Goal: Check status: Check status

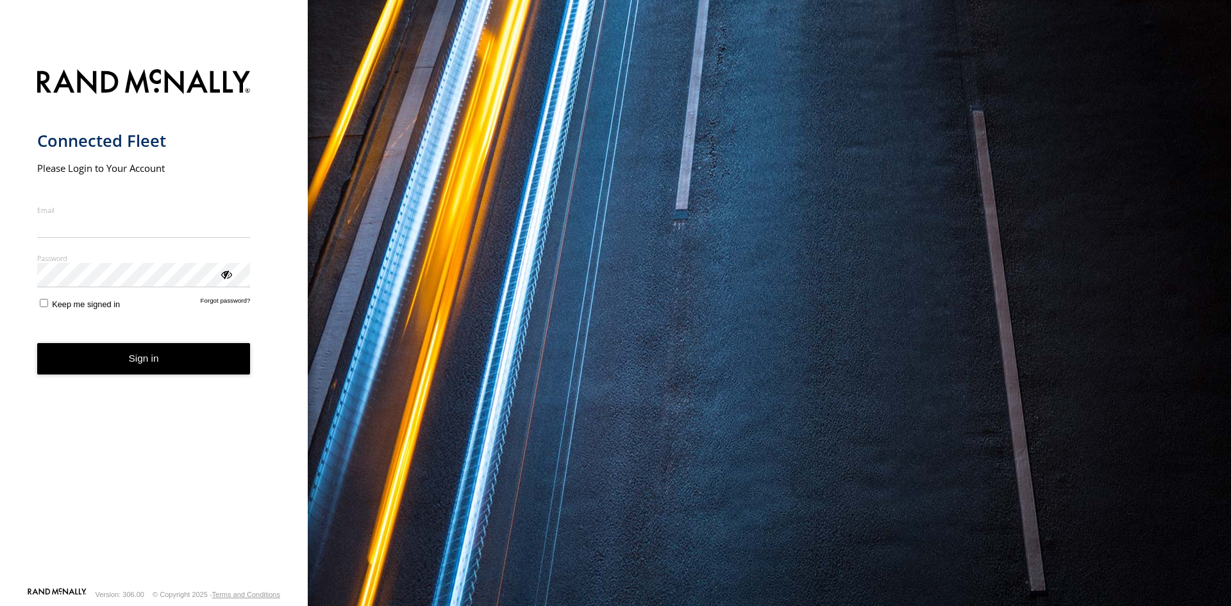
type input "**********"
click at [167, 367] on button "Sign in" at bounding box center [144, 358] width 214 height 31
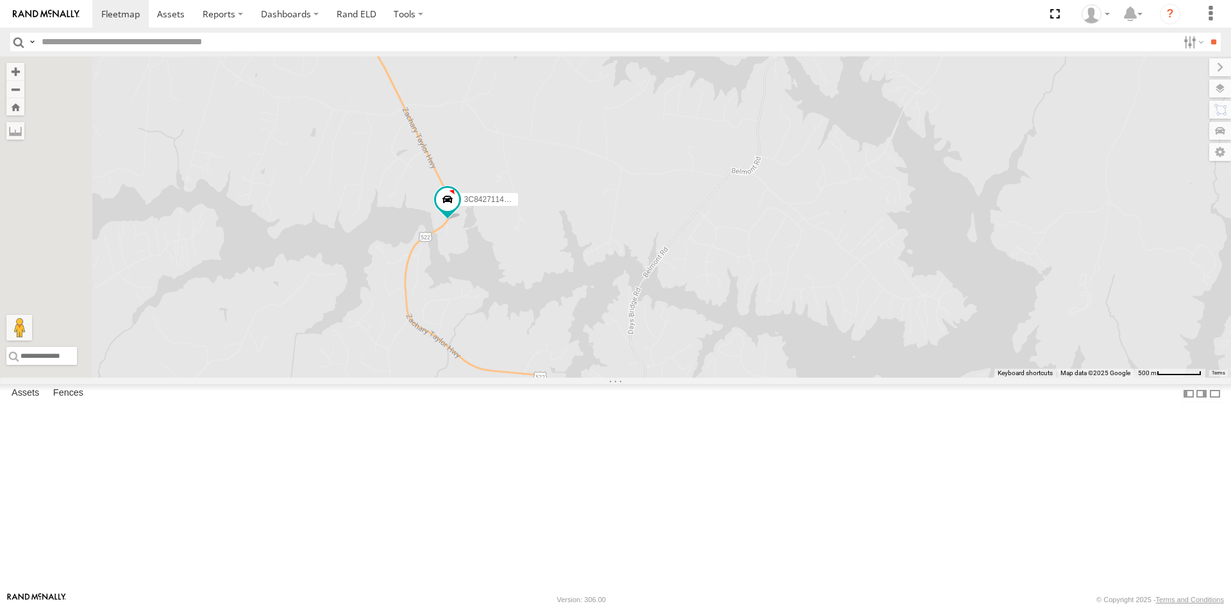
drag, startPoint x: 773, startPoint y: 283, endPoint x: 789, endPoint y: 460, distance: 177.7
click at [789, 378] on div "357660104512769 3C84271145B4" at bounding box center [615, 216] width 1231 height 321
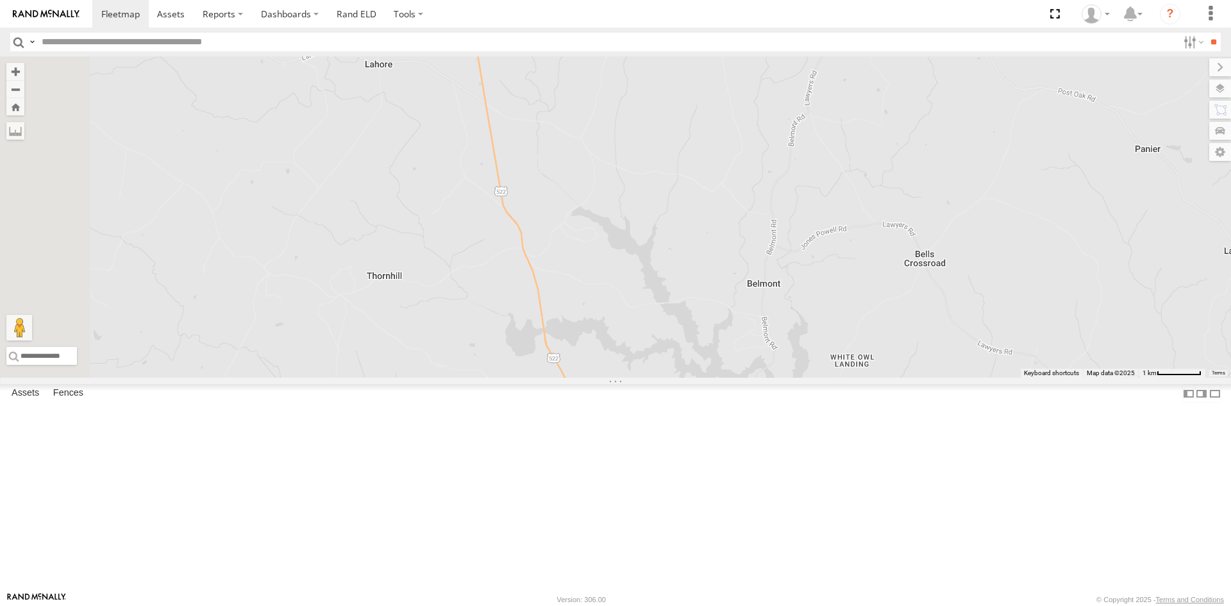
drag, startPoint x: 725, startPoint y: 190, endPoint x: 800, endPoint y: 416, distance: 237.3
click at [800, 378] on div "357660104512769 3C84271145B4" at bounding box center [615, 216] width 1231 height 321
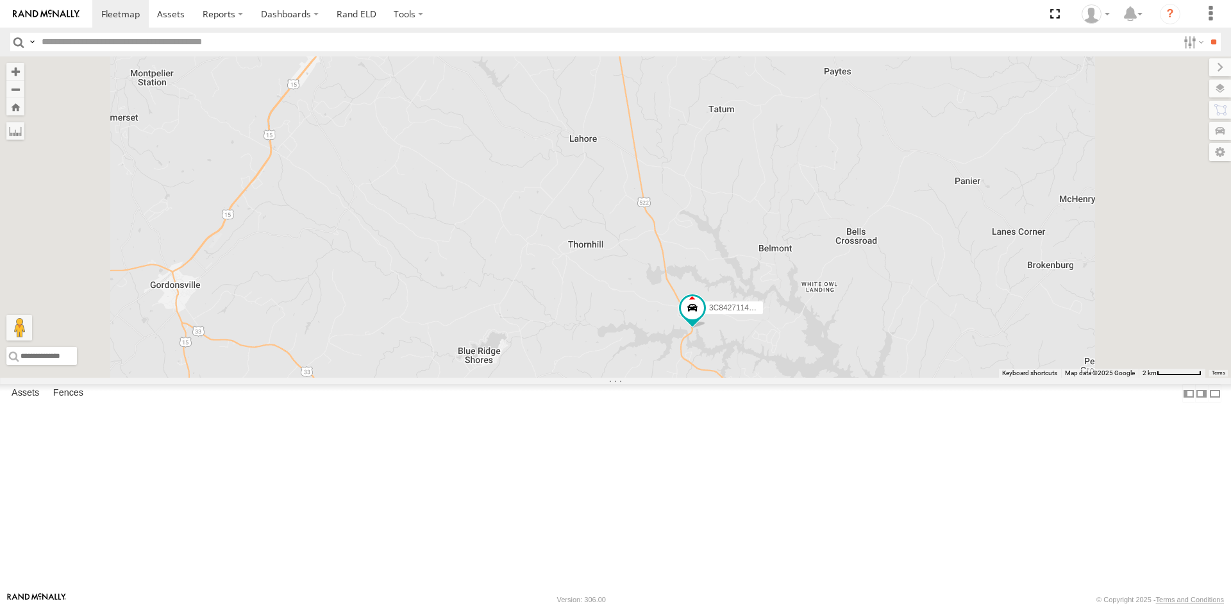
drag, startPoint x: 911, startPoint y: 133, endPoint x: 906, endPoint y: 364, distance: 230.3
click at [906, 364] on div "357660104512769 3C84271145B4" at bounding box center [615, 216] width 1231 height 321
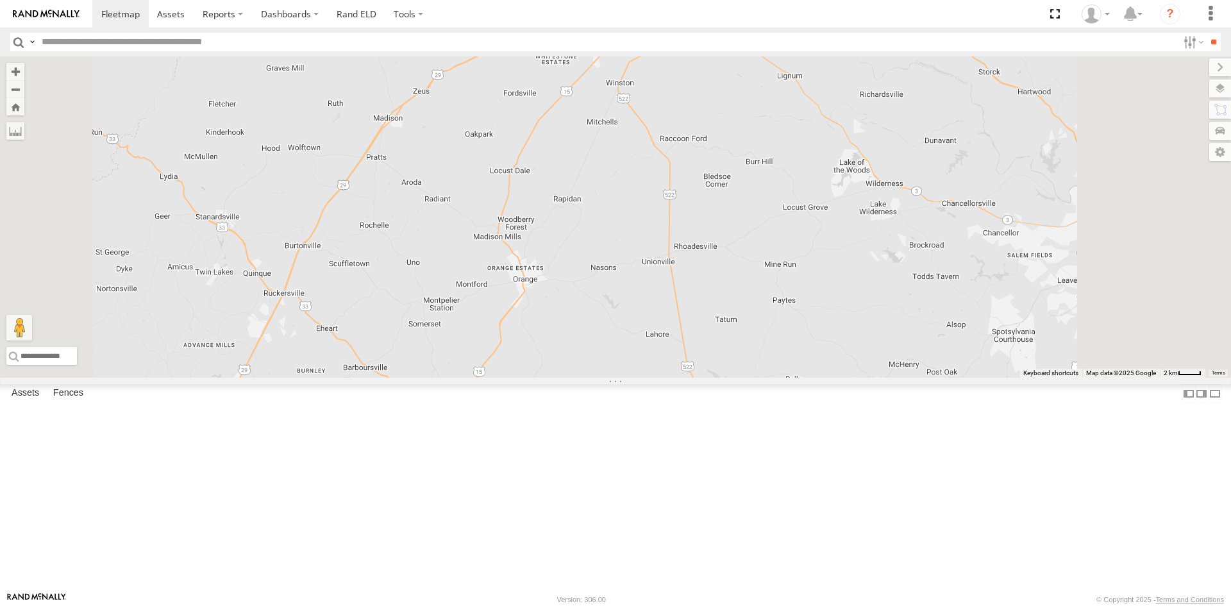
click at [772, 473] on span at bounding box center [758, 455] width 28 height 35
click at [752, 438] on link at bounding box center [736, 432] width 33 height 12
click at [813, 224] on div "357660104512769 3C84271145B4 357660104512769 All Assets New Bridge Rd Mineral 3…" at bounding box center [615, 216] width 1231 height 321
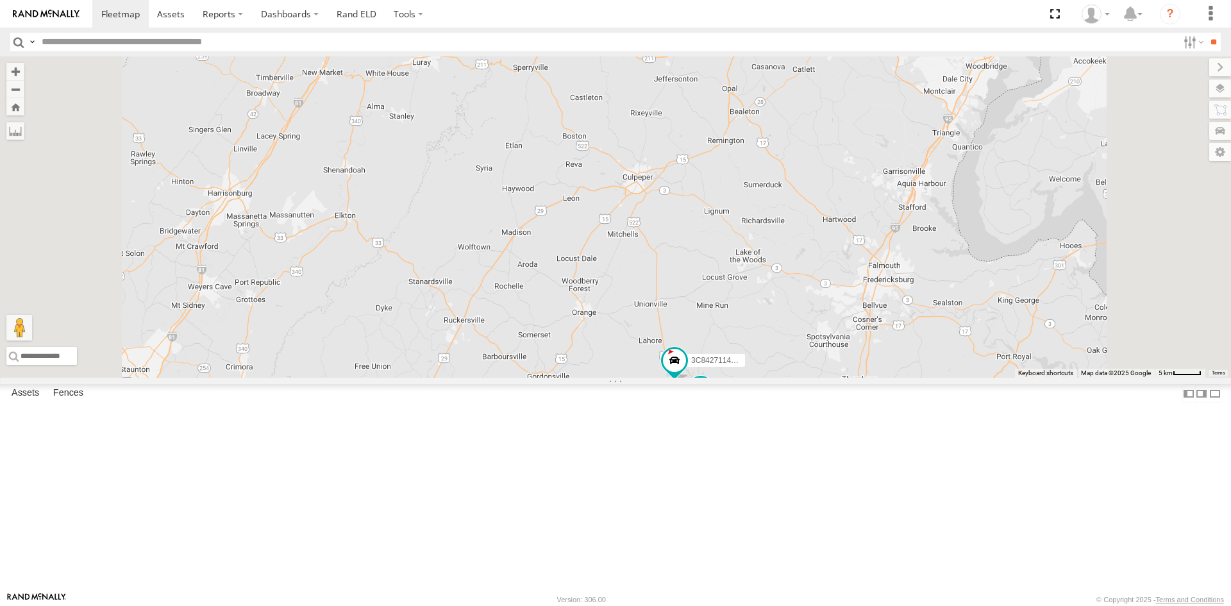
click at [0, 0] on div "357660104512769" at bounding box center [0, 0] width 0 height 0
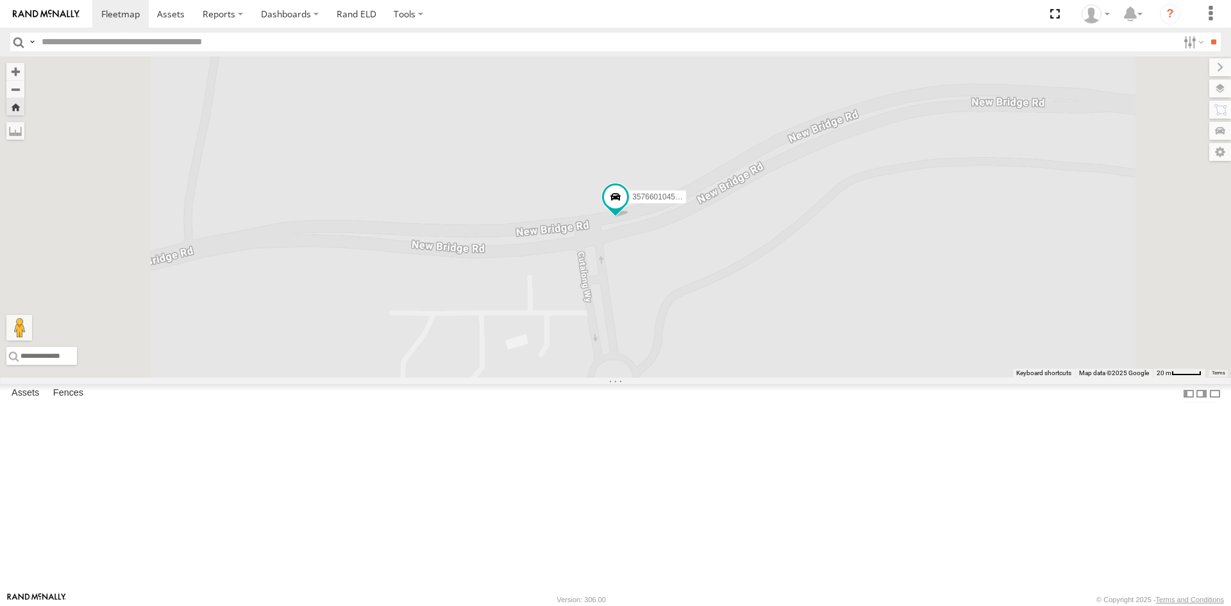
click at [0, 0] on div "All Assets" at bounding box center [0, 0] width 0 height 0
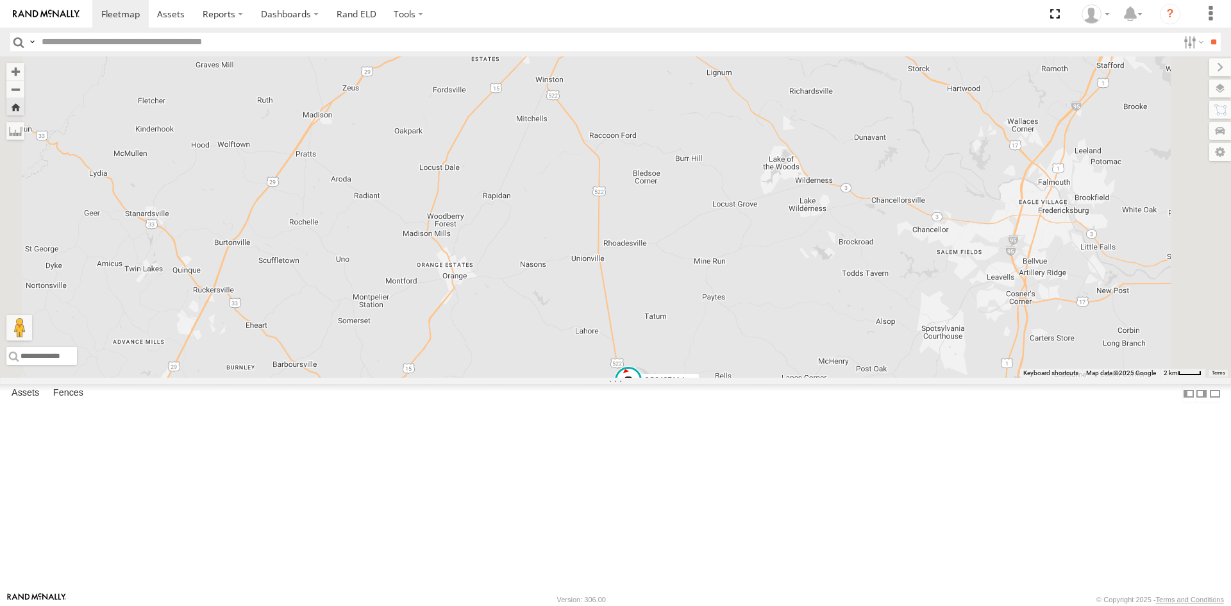
drag, startPoint x: 998, startPoint y: 291, endPoint x: 889, endPoint y: 467, distance: 207.7
click at [889, 378] on div "3C84271145B4" at bounding box center [615, 216] width 1231 height 321
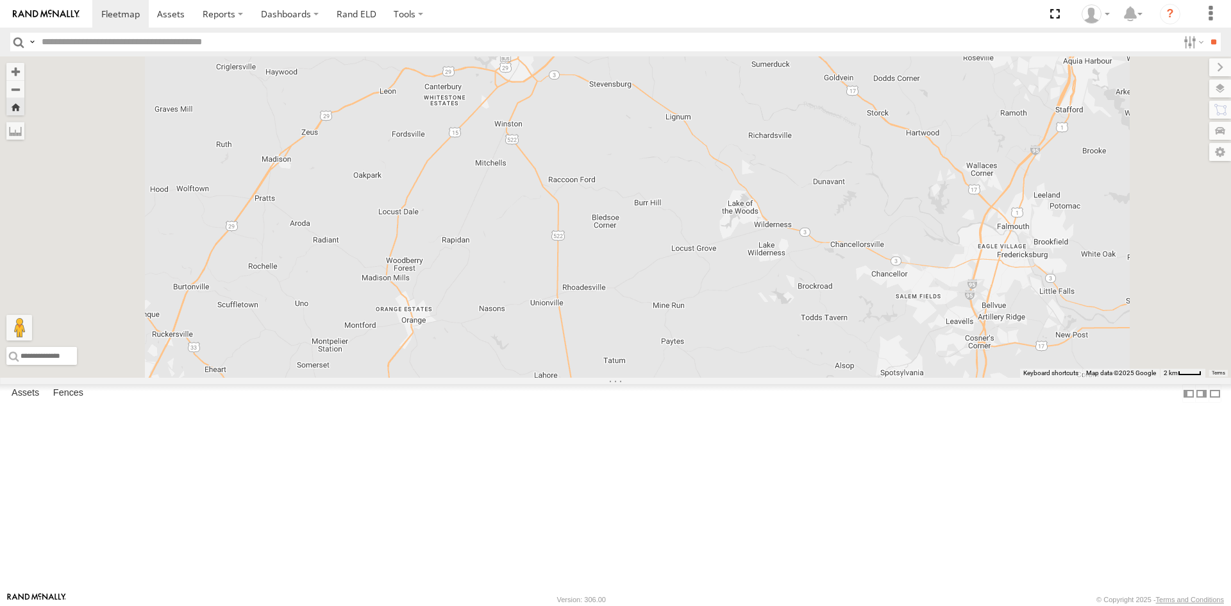
drag, startPoint x: 918, startPoint y: 509, endPoint x: 886, endPoint y: 435, distance: 80.8
click at [886, 378] on div "3C84271145B4" at bounding box center [615, 216] width 1231 height 321
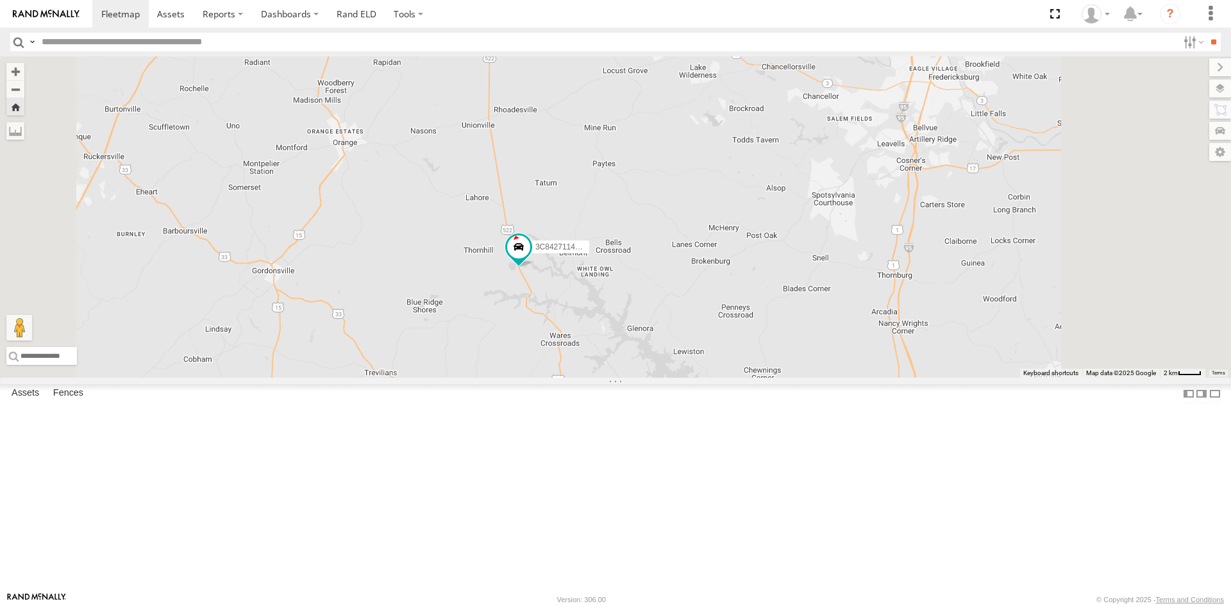
drag, startPoint x: 850, startPoint y: 364, endPoint x: 742, endPoint y: 183, distance: 210.5
click at [743, 185] on div "3C84271145B4" at bounding box center [615, 216] width 1231 height 321
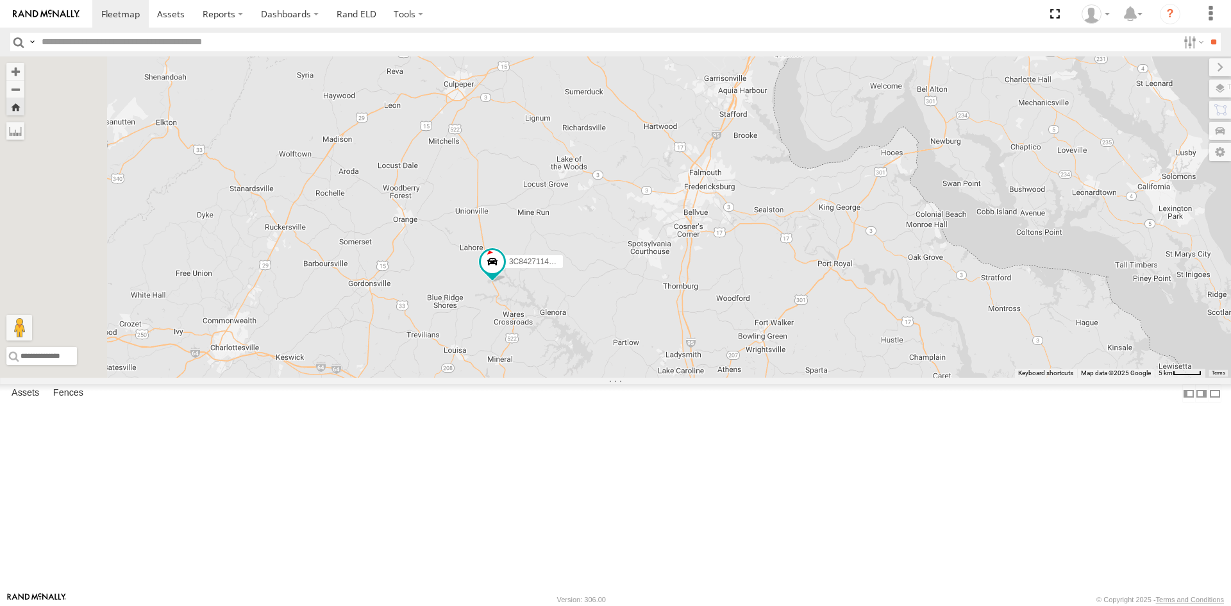
drag, startPoint x: 576, startPoint y: 281, endPoint x: 662, endPoint y: 303, distance: 89.4
click at [662, 303] on div "3C84271145B4" at bounding box center [615, 216] width 1231 height 321
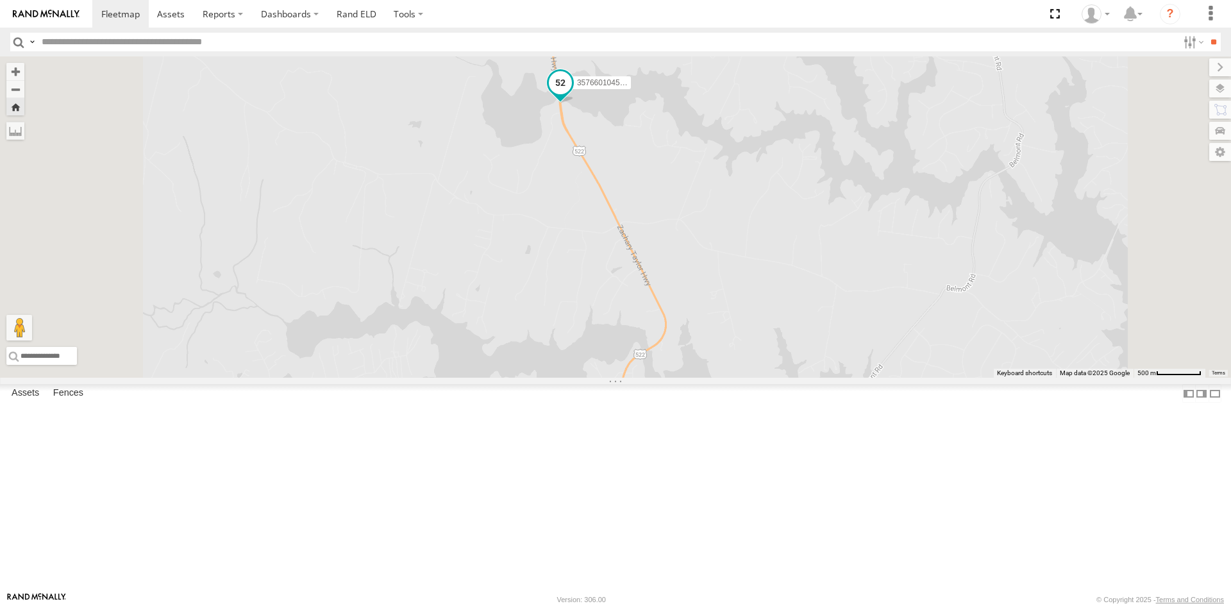
click at [572, 94] on span at bounding box center [560, 82] width 23 height 23
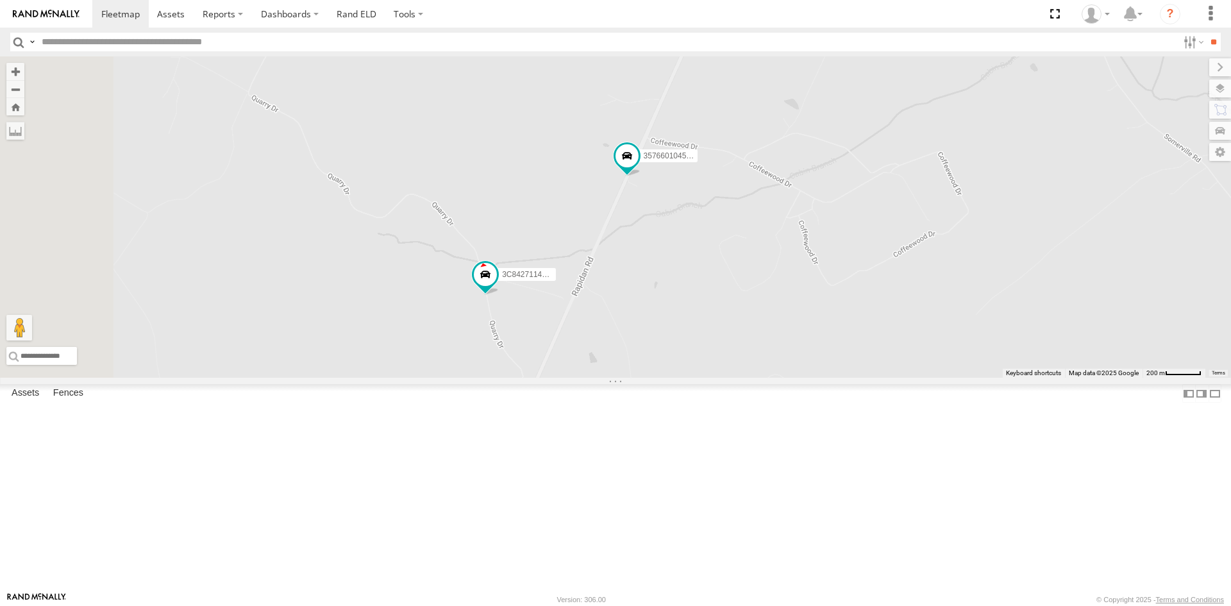
drag, startPoint x: 470, startPoint y: 432, endPoint x: 700, endPoint y: 431, distance: 229.6
click at [700, 378] on div "357660104512769 3C84271145B4" at bounding box center [615, 216] width 1231 height 321
drag, startPoint x: 629, startPoint y: 210, endPoint x: 700, endPoint y: 407, distance: 209.9
click at [700, 378] on div "2" at bounding box center [615, 216] width 1231 height 321
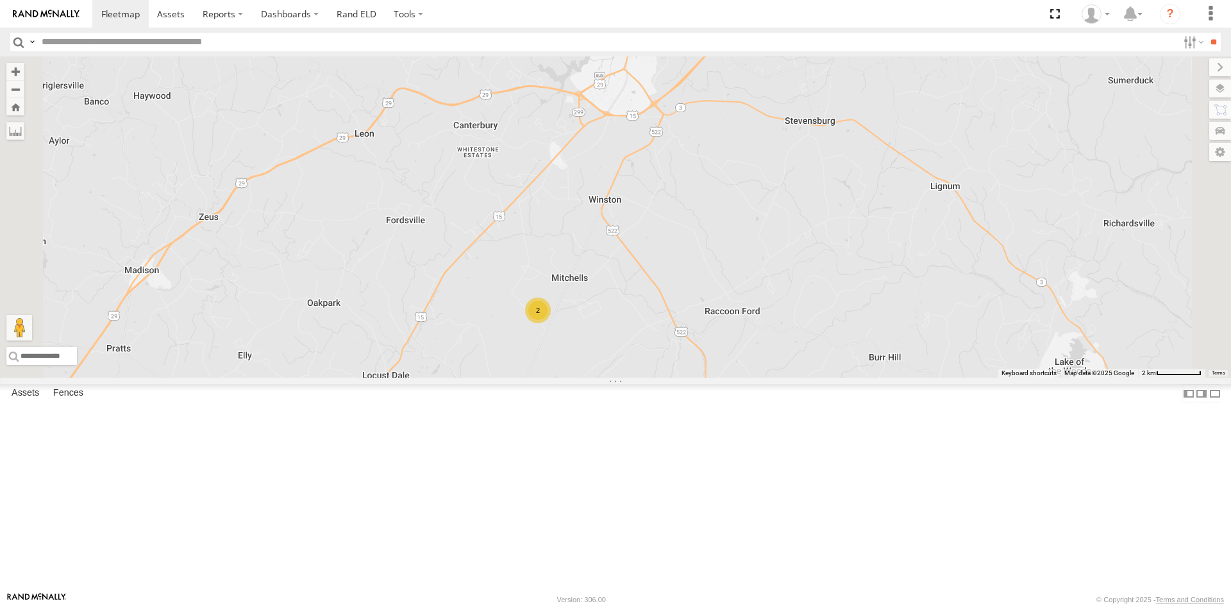
click at [551, 323] on div "2" at bounding box center [538, 311] width 26 height 26
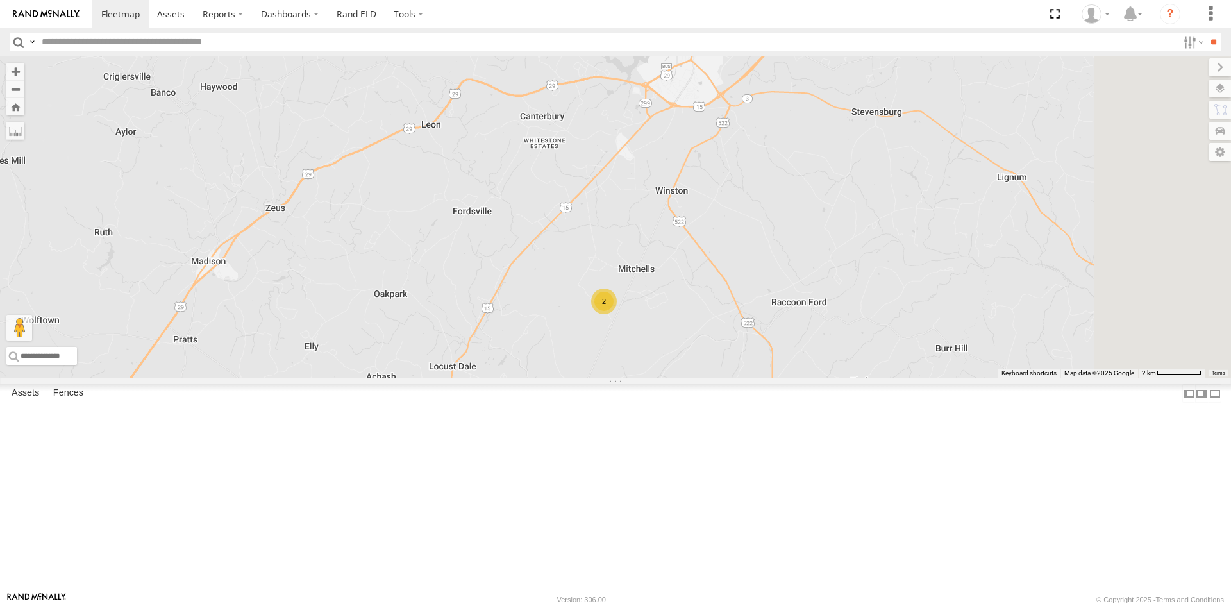
drag, startPoint x: 969, startPoint y: 312, endPoint x: 913, endPoint y: 360, distance: 74.1
click at [913, 360] on div "2" at bounding box center [615, 216] width 1231 height 321
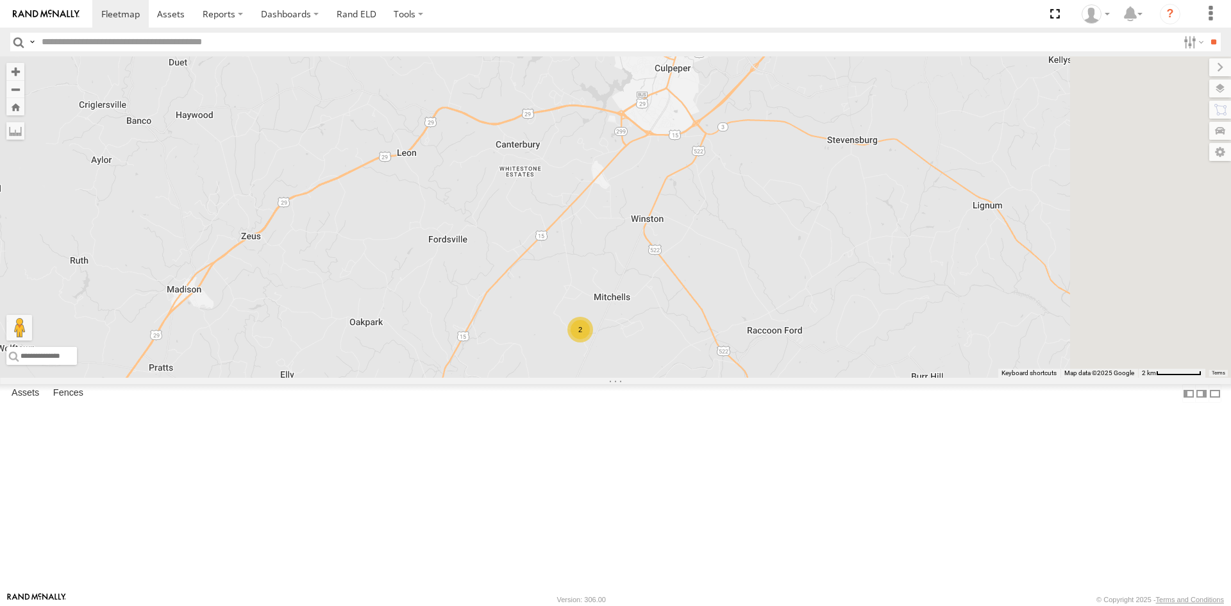
drag, startPoint x: 875, startPoint y: 329, endPoint x: 852, endPoint y: 360, distance: 38.5
click at [852, 360] on div "2" at bounding box center [615, 216] width 1231 height 321
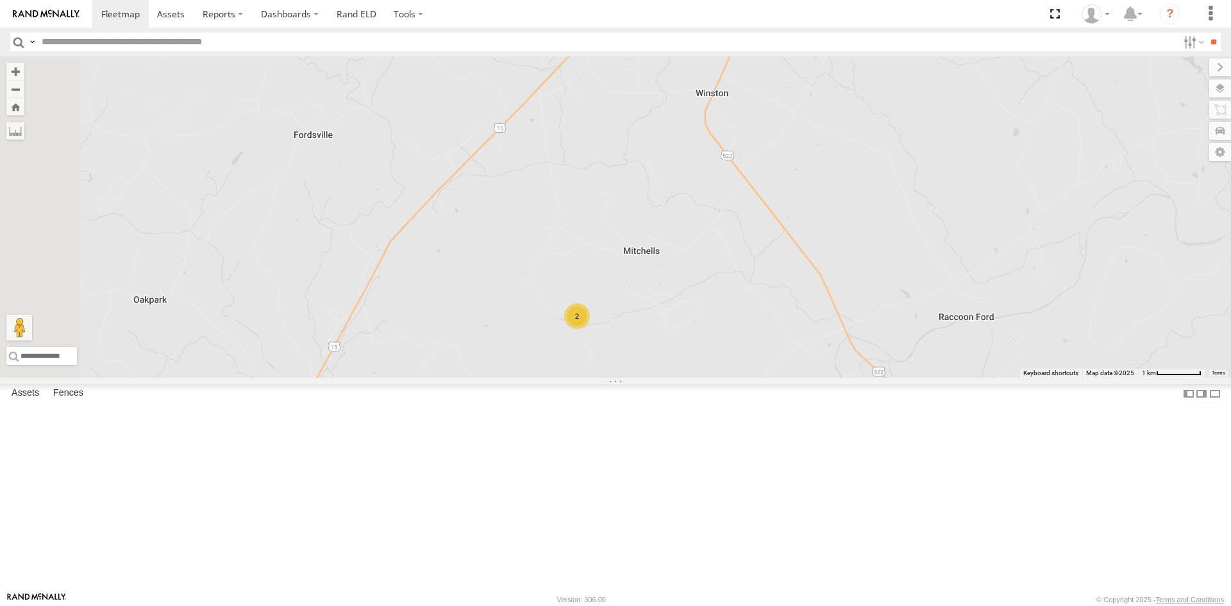
click at [590, 329] on div "2" at bounding box center [577, 316] width 26 height 26
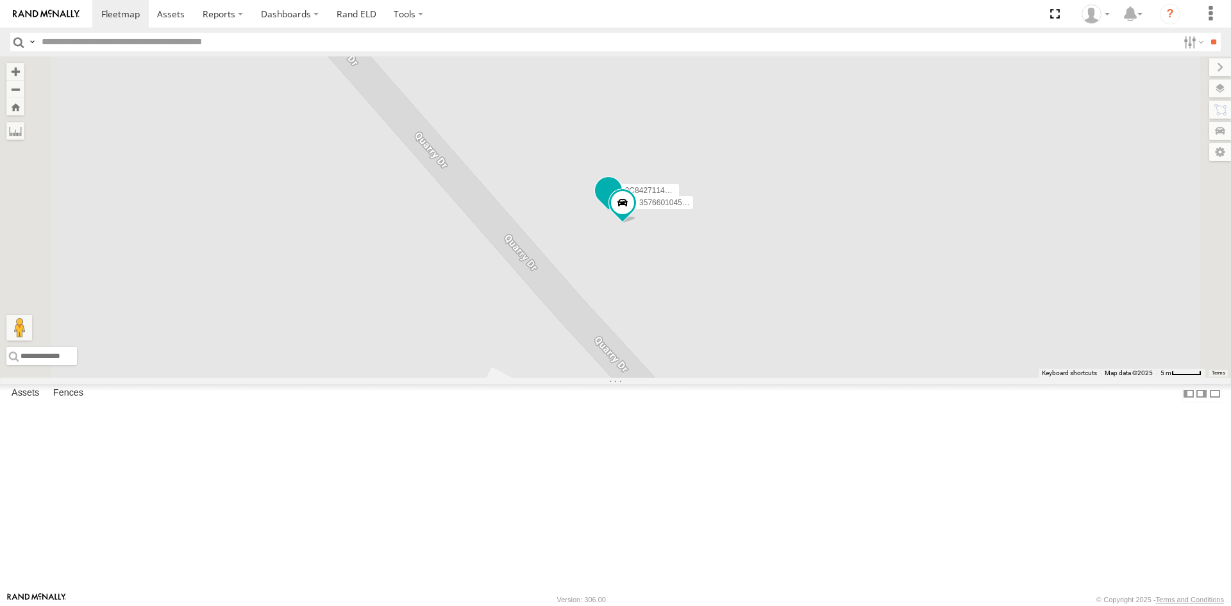
click at [620, 202] on span at bounding box center [608, 190] width 23 height 23
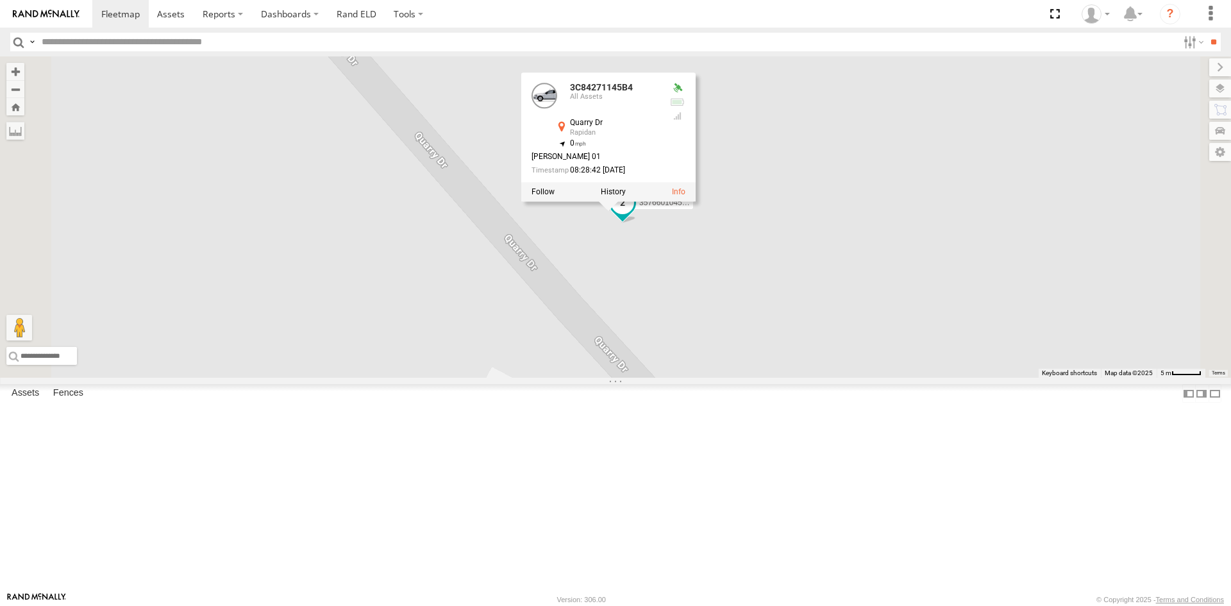
click at [634, 214] on span at bounding box center [622, 202] width 23 height 23
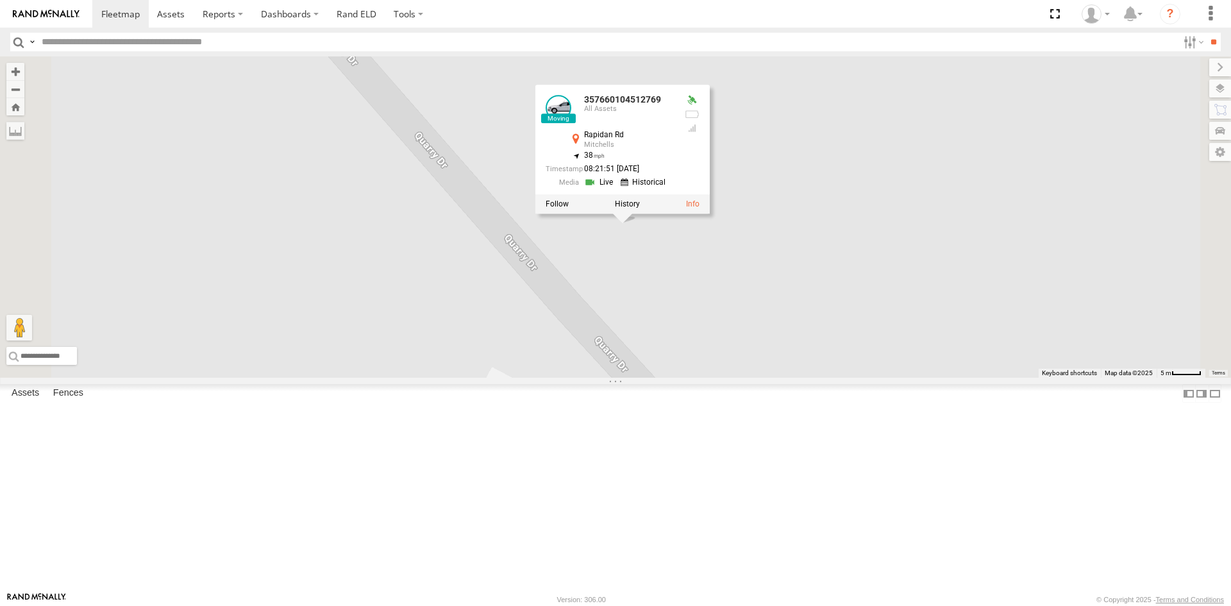
click at [1221, 84] on label at bounding box center [1220, 89] width 22 height 18
click at [0, 0] on span "Basemaps" at bounding box center [0, 0] width 0 height 0
click at [0, 0] on span "Satellite + Roadmap" at bounding box center [0, 0] width 0 height 0
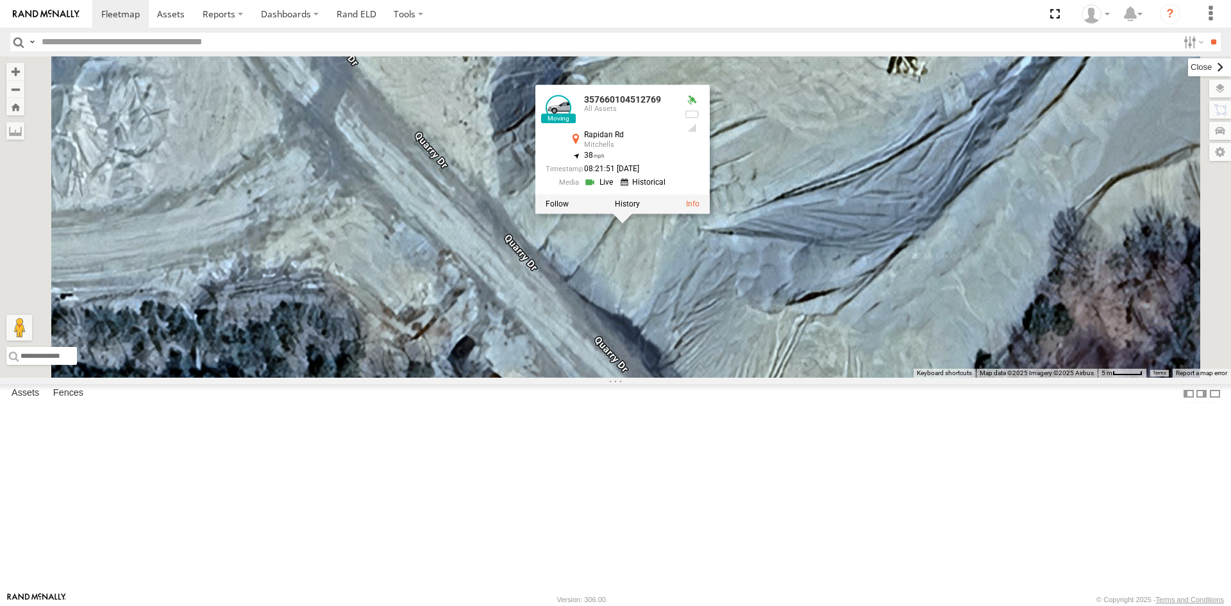
click at [1188, 71] on label at bounding box center [1209, 67] width 43 height 18
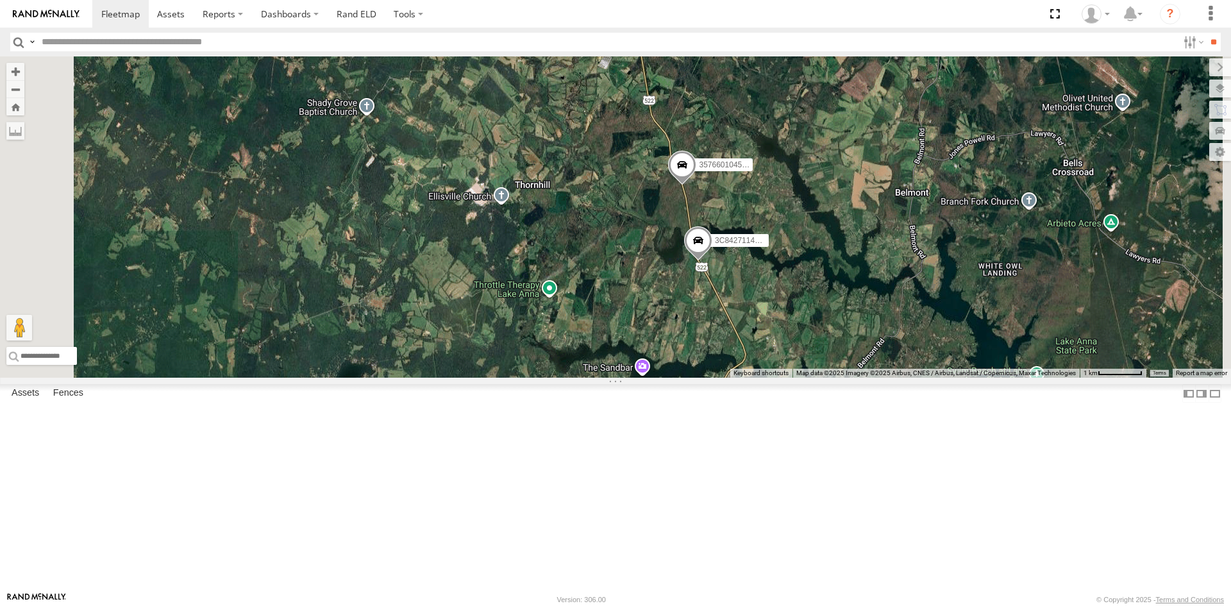
click at [712, 261] on span at bounding box center [698, 243] width 28 height 35
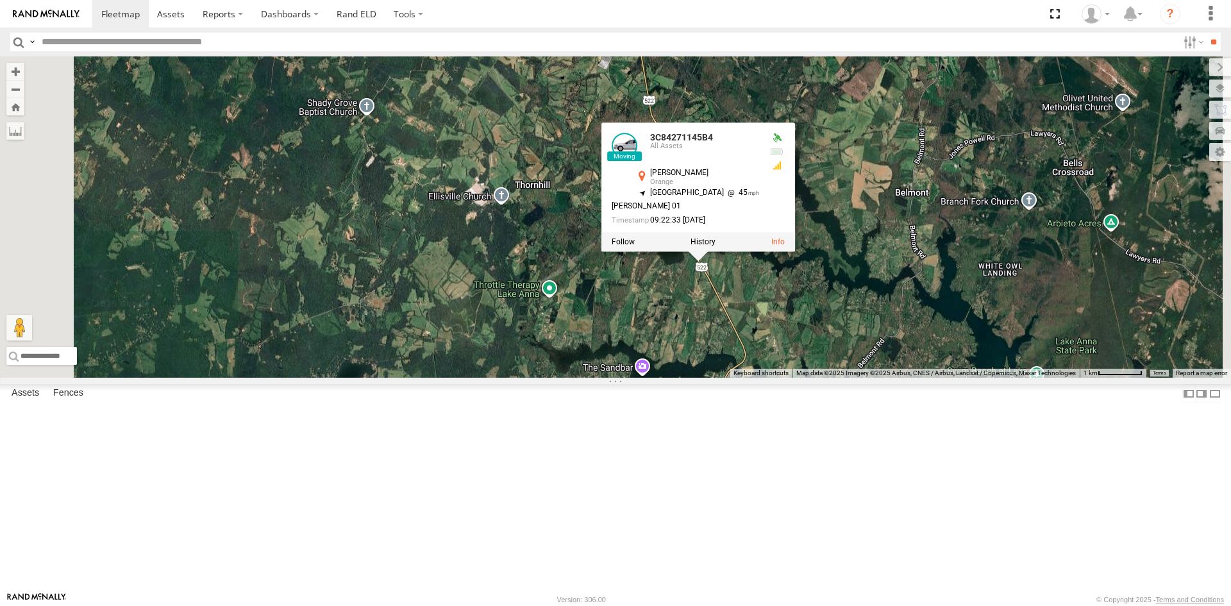
click at [981, 378] on div "357660104512769 3C84271145B4 3C84271145B4 All Assets Zachary Taylor Hwy Orange …" at bounding box center [615, 216] width 1231 height 321
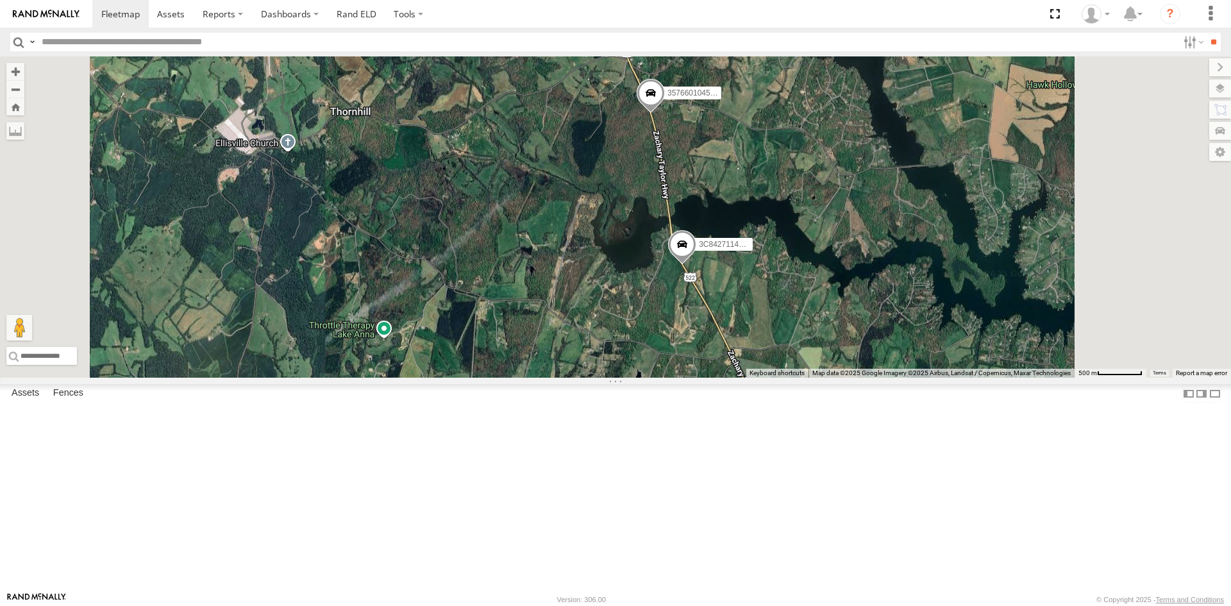
click at [696, 265] on span at bounding box center [682, 247] width 28 height 35
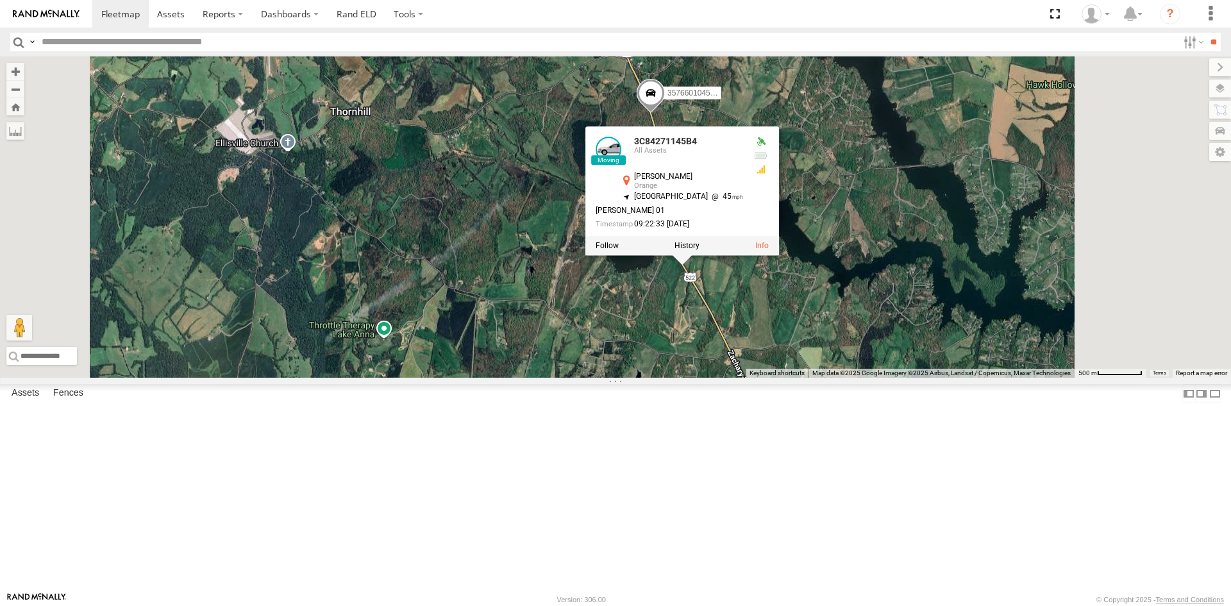
click at [964, 378] on div "357660104512769 3C84271145B4 3C84271145B4 All Assets Zachary Taylor Hwy Orange …" at bounding box center [615, 216] width 1231 height 321
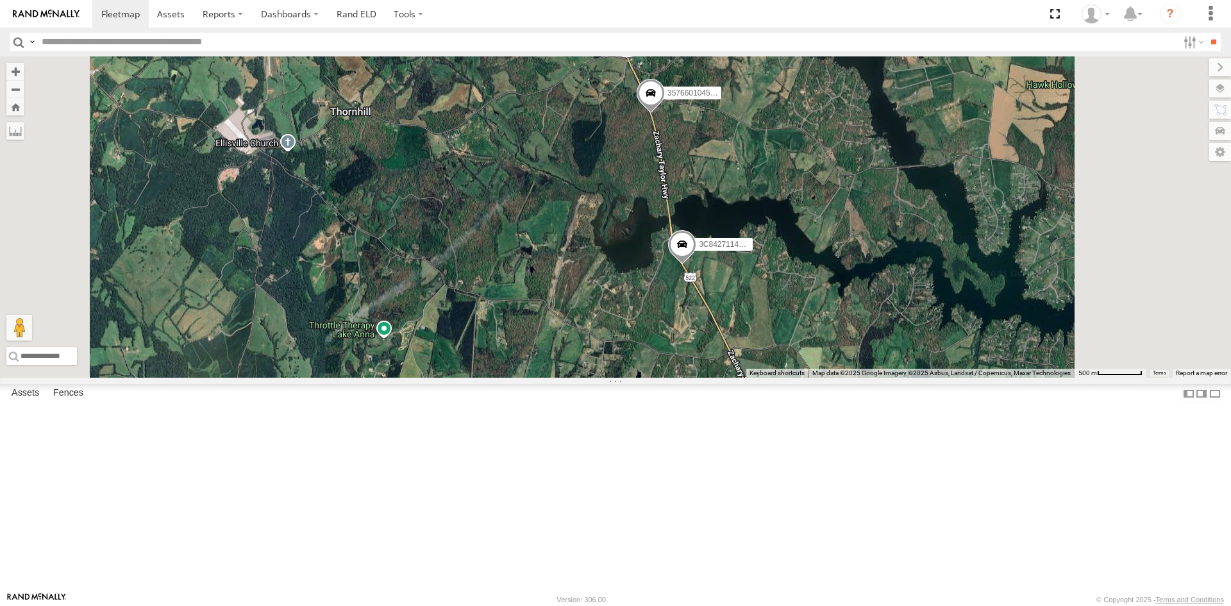
click at [696, 265] on span at bounding box center [682, 247] width 28 height 35
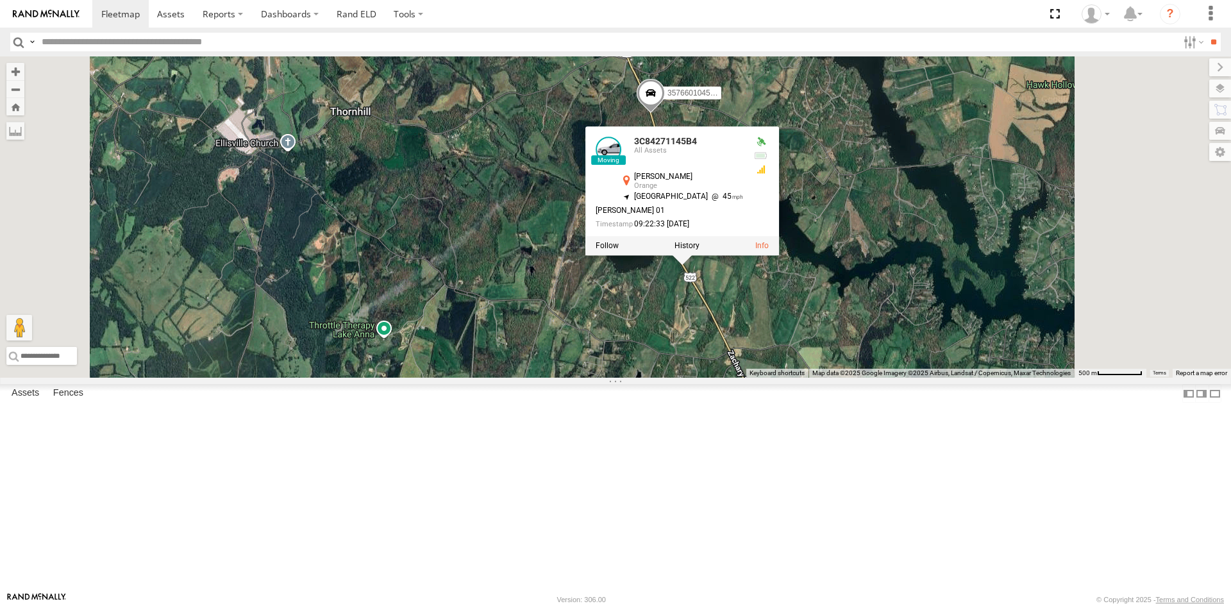
click at [964, 378] on div "357660104512769 3C84271145B4 3C84271145B4 All Assets Zachary Taylor Hwy Orange …" at bounding box center [615, 216] width 1231 height 321
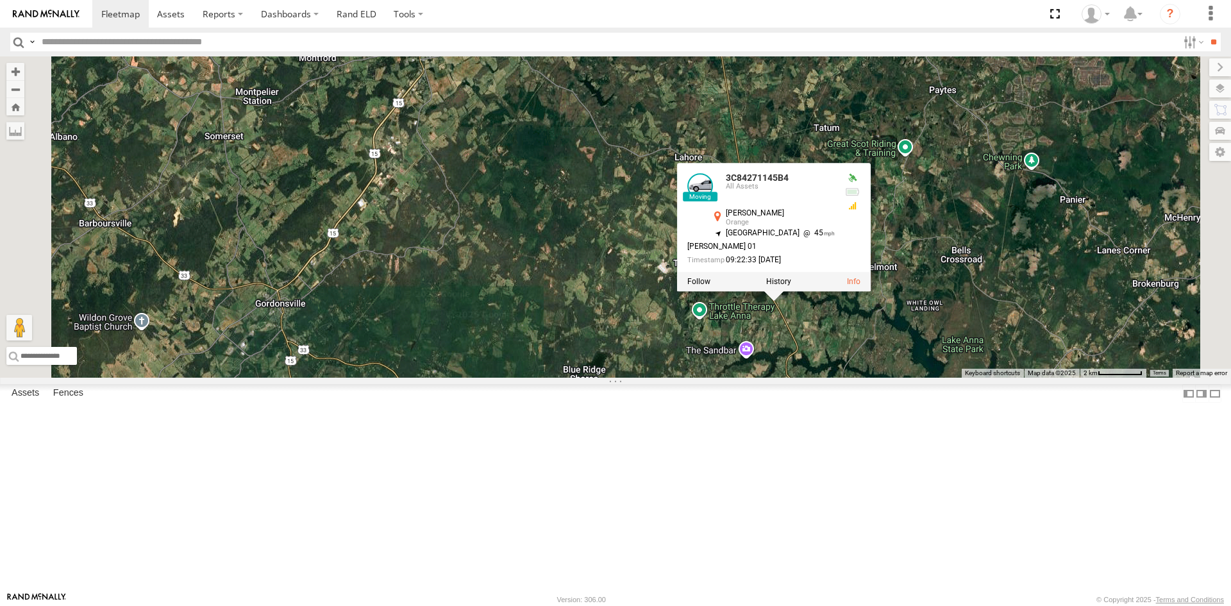
click at [1001, 378] on div "357660104512769 3C84271145B4 3C84271145B4 All Assets Zachary Taylor Hwy Orange …" at bounding box center [615, 216] width 1231 height 321
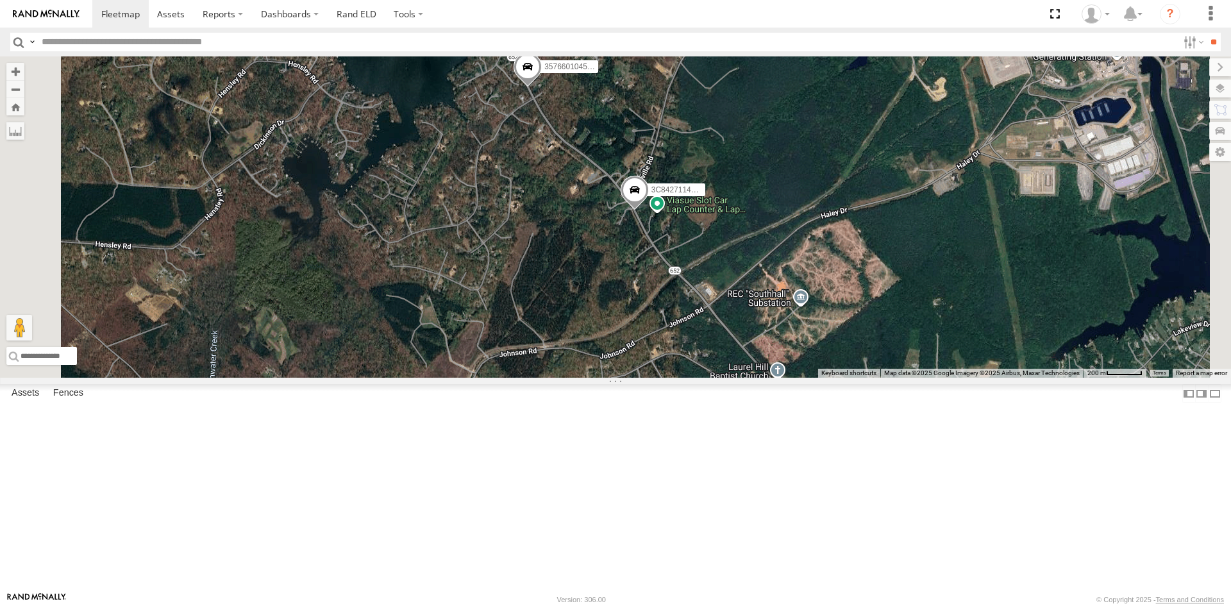
click at [649, 210] on span at bounding box center [635, 193] width 28 height 35
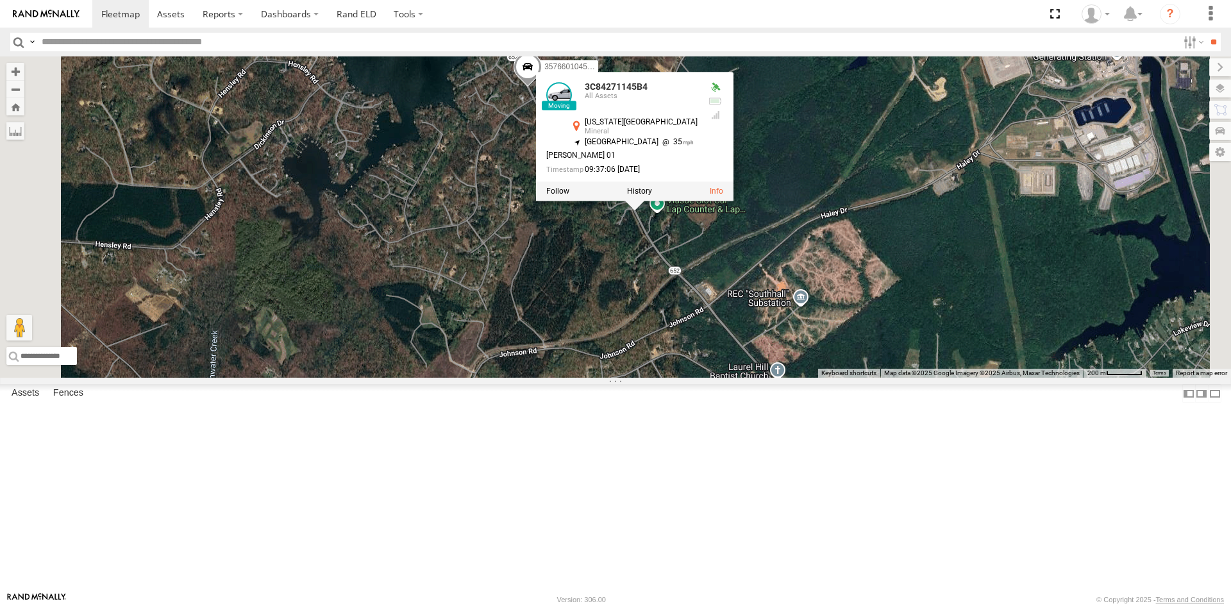
click at [542, 87] on span at bounding box center [528, 69] width 28 height 35
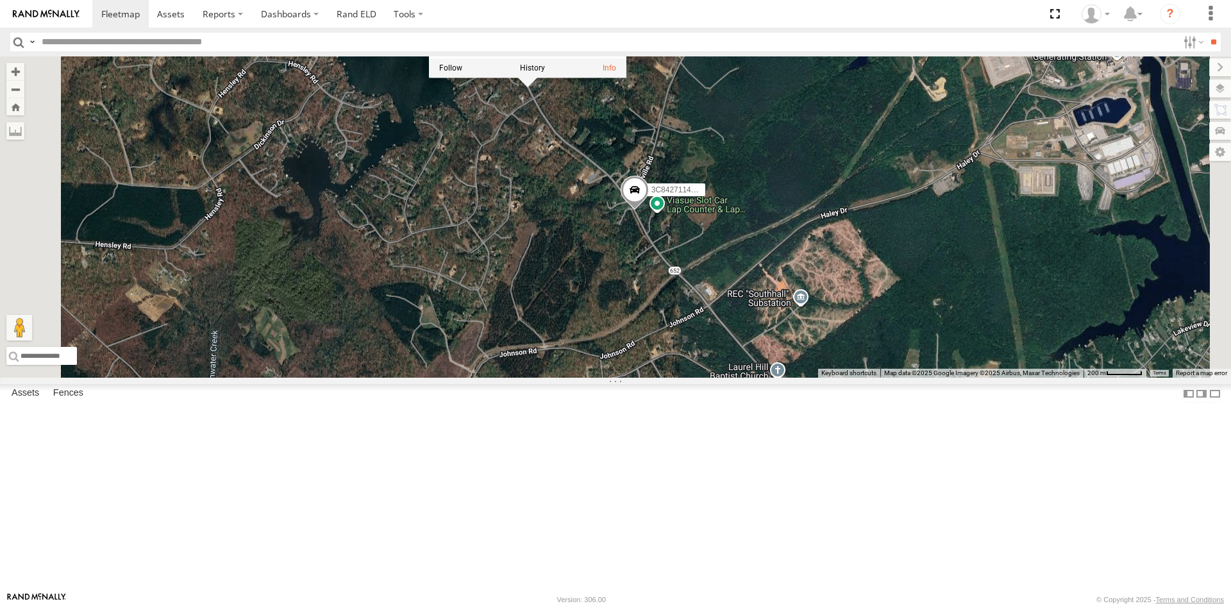
click at [510, 52] on link at bounding box center [494, 46] width 33 height 12
